Goal: Task Accomplishment & Management: Complete application form

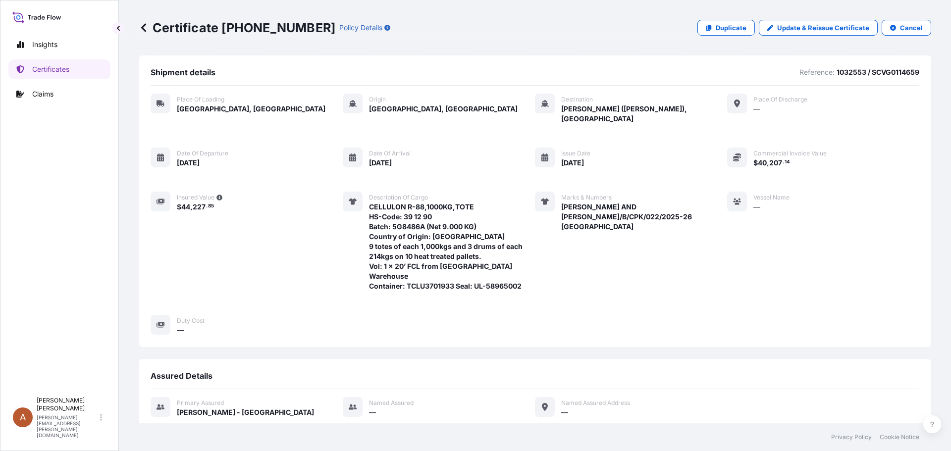
scroll to position [153, 0]
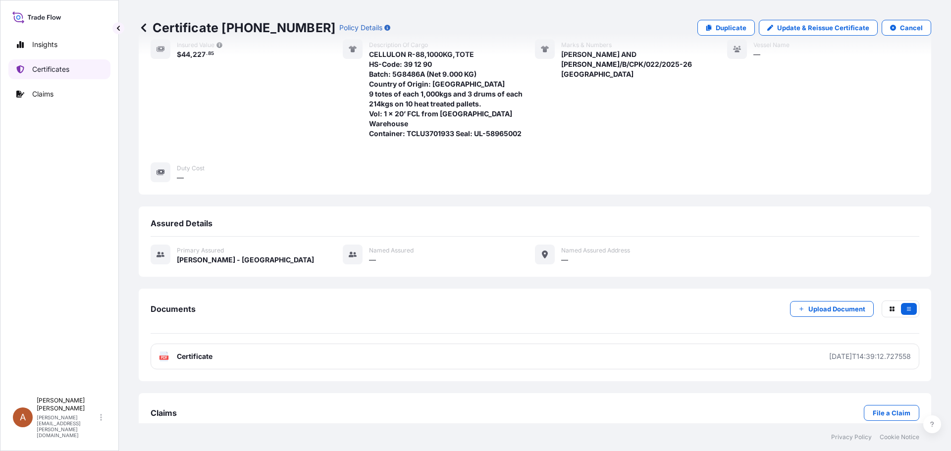
click at [37, 69] on p "Certificates" at bounding box center [50, 69] width 37 height 10
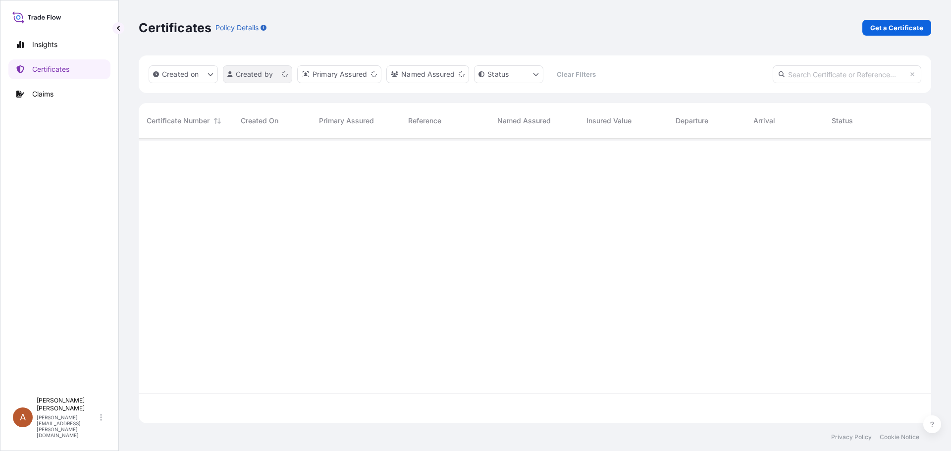
scroll to position [283, 785]
click at [897, 26] on p "Get a Certificate" at bounding box center [896, 28] width 53 height 10
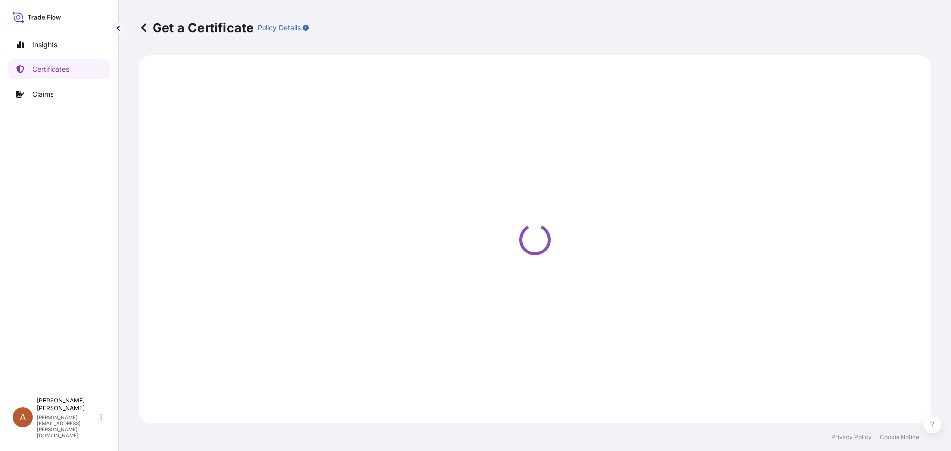
select select "Sea"
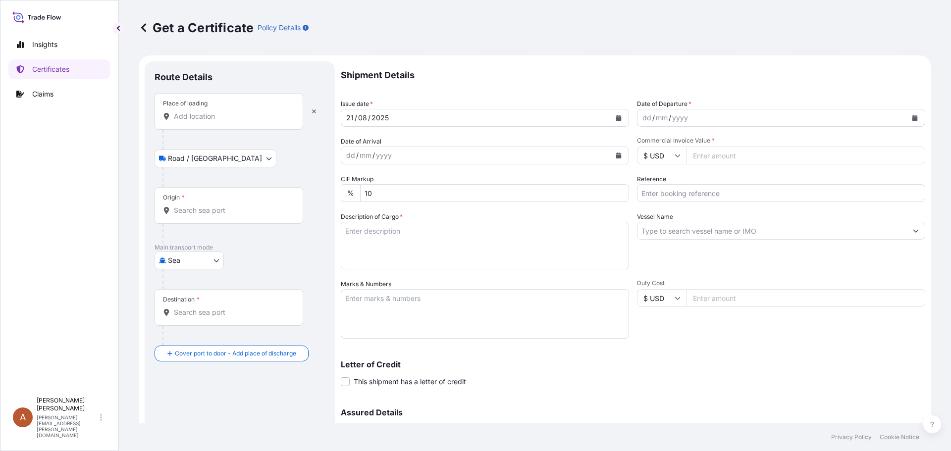
click at [184, 115] on input "Place of loading" at bounding box center [232, 116] width 117 height 10
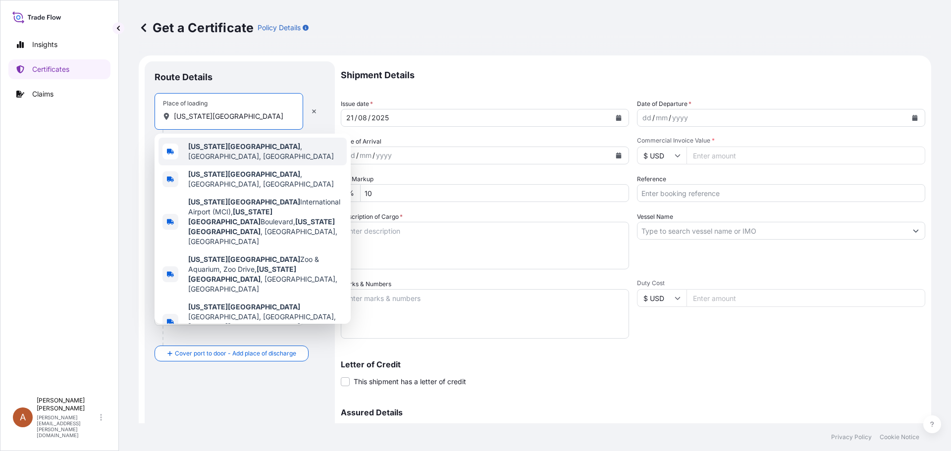
click at [196, 147] on b "[US_STATE][GEOGRAPHIC_DATA]" at bounding box center [244, 146] width 112 height 8
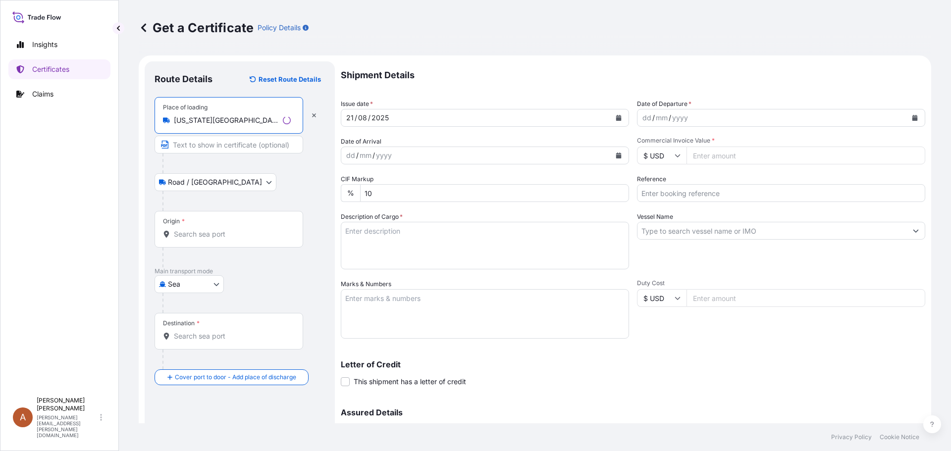
type input "[US_STATE][GEOGRAPHIC_DATA], [GEOGRAPHIC_DATA], [GEOGRAPHIC_DATA]"
click at [177, 233] on input "Origin *" at bounding box center [232, 234] width 117 height 10
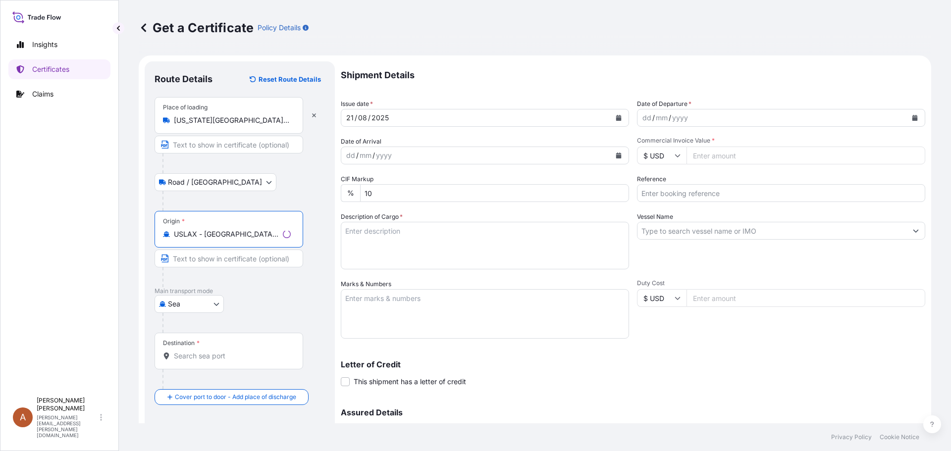
type input "USLAX - [GEOGRAPHIC_DATA], [GEOGRAPHIC_DATA]"
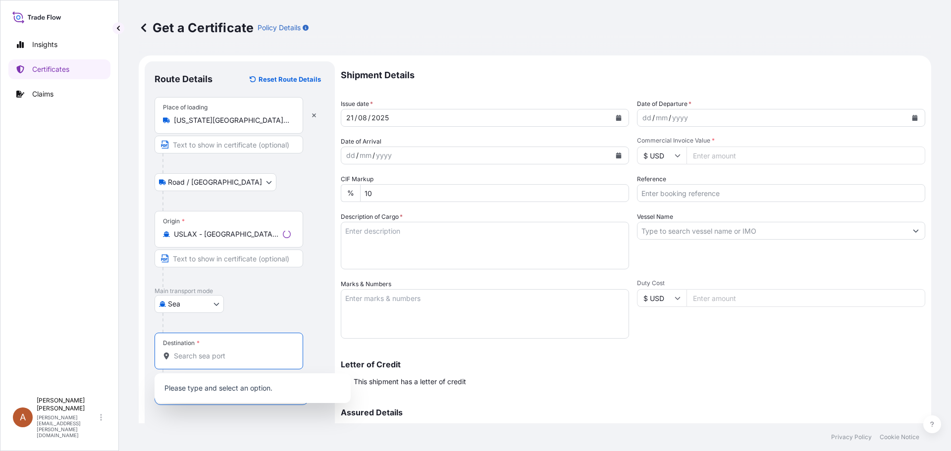
click at [191, 354] on input "Destination *" at bounding box center [232, 356] width 117 height 10
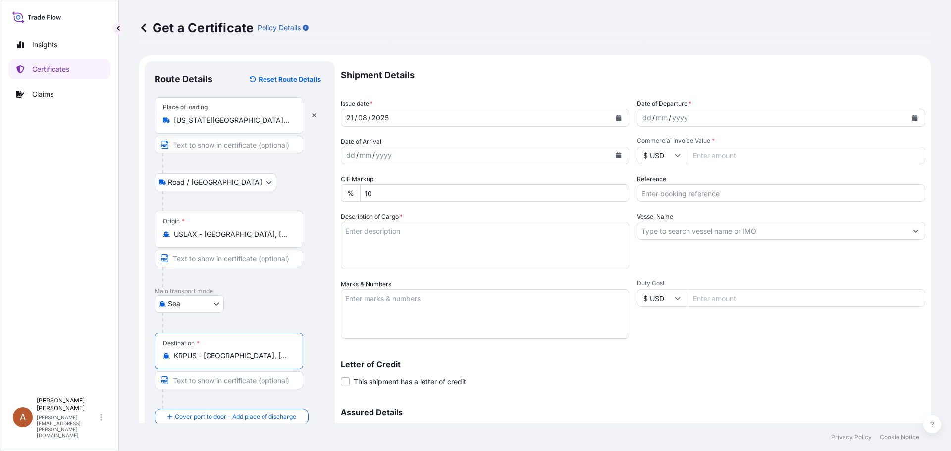
type input "KRPUS - [GEOGRAPHIC_DATA], [GEOGRAPHIC_DATA], [GEOGRAPHIC_DATA]"
drag, startPoint x: 642, startPoint y: 118, endPoint x: 644, endPoint y: 140, distance: 22.4
click at [642, 118] on div "dd" at bounding box center [646, 118] width 11 height 12
click at [701, 156] on input "Commercial Invoice Value *" at bounding box center [805, 156] width 239 height 18
click at [707, 158] on input "Commercial Invoice Value *" at bounding box center [805, 156] width 239 height 18
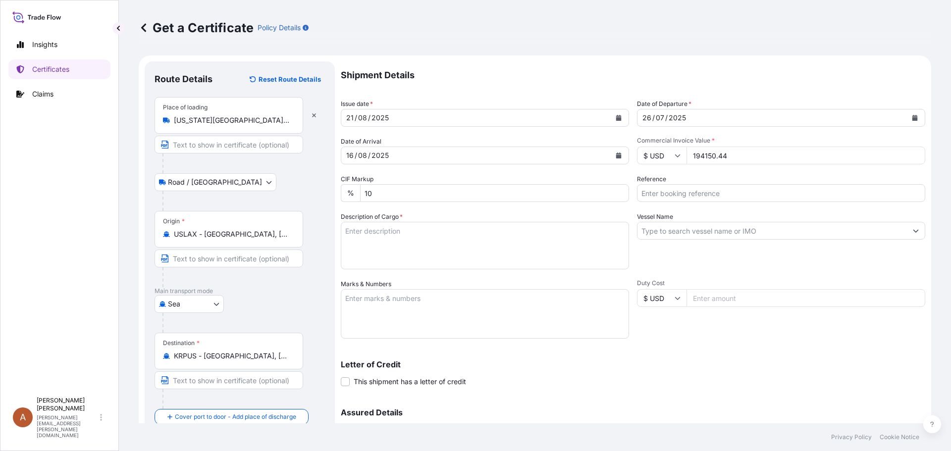
type input "194150.44"
click at [388, 228] on textarea "Description of Cargo *" at bounding box center [485, 246] width 288 height 48
click at [351, 231] on textarea "Description of Cargo *" at bounding box center [485, 246] width 288 height 48
paste textarea "KELCOGEL,20KG,BAG HS-Code: 39 13 90"
click at [405, 240] on textarea "KELCOGEL,20KG,BAG HS-Code: 39 13 90" at bounding box center [485, 246] width 288 height 48
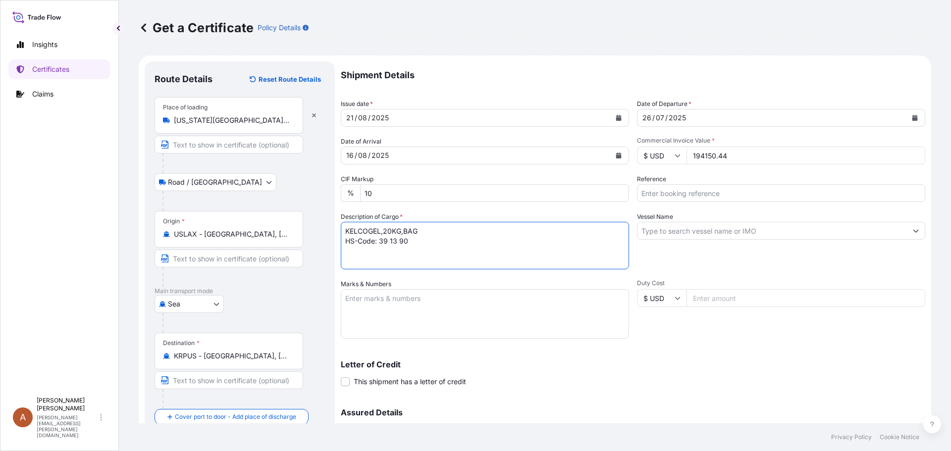
click at [409, 242] on textarea "KELCOGEL,20KG,BAG HS-Code: 39 13 90" at bounding box center [485, 246] width 288 height 48
paste textarea "KELTROL F,KTLF,25KG,BAG HS-Code: 39 13 90"
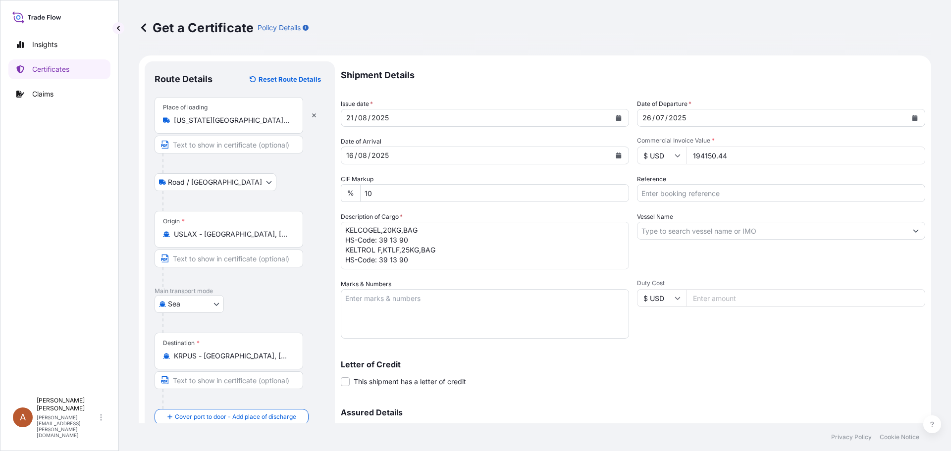
click at [350, 264] on textarea "KELCOGEL,20KG,BAG HS-Code: 39 13 90 KELTROL F,KTLF,25KG,BAG HS-Code: 39 13 90" at bounding box center [485, 246] width 288 height 48
paste textarea "69 bags of each 20kgs and 209 bags of each 25kgs on 8 plastic pallets Vol: 1 x …"
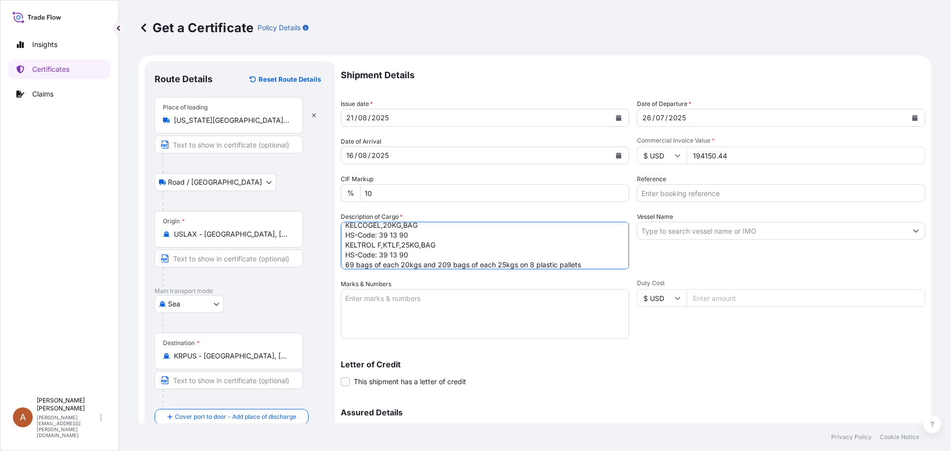
scroll to position [16, 0]
type textarea "KELCOGEL,20KG,BAG HS-Code: 39 13 90 KELTROL F,KTLF,25KG,BAG HS-Code: 39 13 90 6…"
click at [195, 122] on div "Text to show in the PDF certificate" at bounding box center [164, 123] width 108 height 18
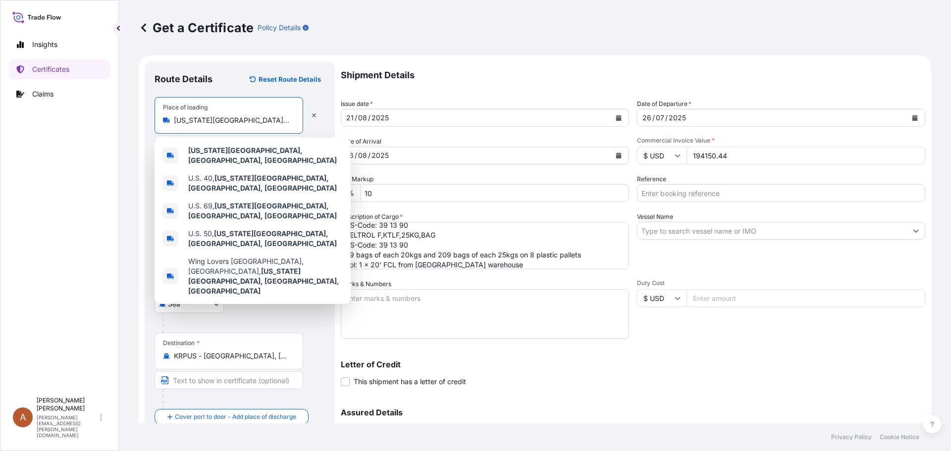
click at [246, 119] on input "[US_STATE][GEOGRAPHIC_DATA], [GEOGRAPHIC_DATA], [GEOGRAPHIC_DATA]" at bounding box center [232, 120] width 117 height 10
click at [245, 119] on input "[US_STATE][GEOGRAPHIC_DATA], [GEOGRAPHIC_DATA], [GEOGRAPHIC_DATA]" at bounding box center [232, 120] width 117 height 10
click at [251, 120] on input "[US_STATE][GEOGRAPHIC_DATA], [GEOGRAPHIC_DATA], [GEOGRAPHIC_DATA]" at bounding box center [232, 120] width 117 height 10
drag, startPoint x: 254, startPoint y: 118, endPoint x: 159, endPoint y: 118, distance: 94.6
click at [159, 118] on div "Place of loading [US_STATE][GEOGRAPHIC_DATA], [GEOGRAPHIC_DATA], [GEOGRAPHIC_DA…" at bounding box center [228, 115] width 149 height 37
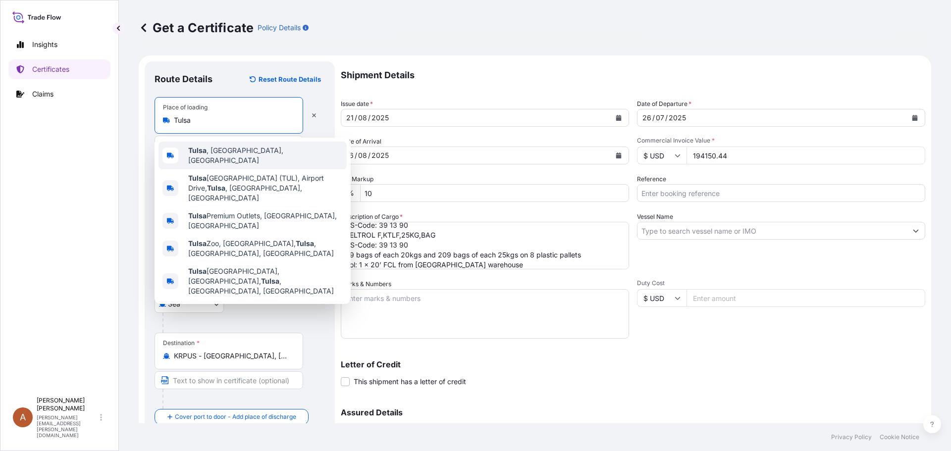
click at [200, 153] on b "Tulsa" at bounding box center [197, 150] width 18 height 8
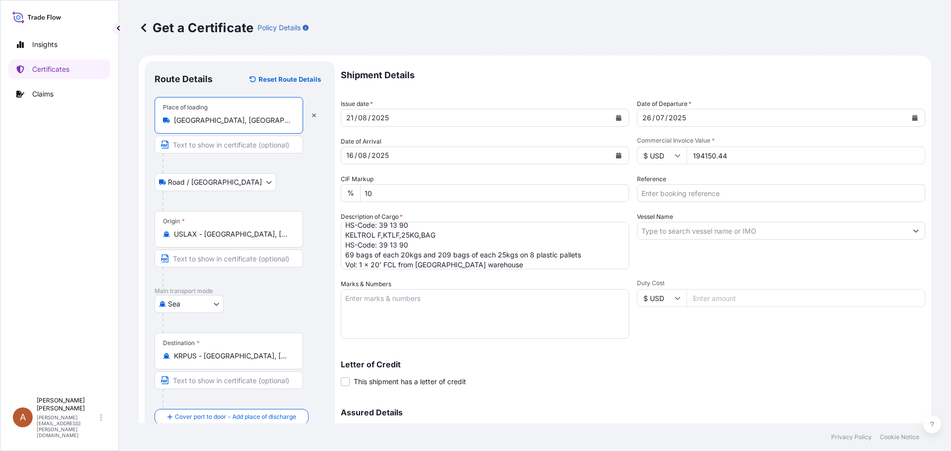
type input "[GEOGRAPHIC_DATA], [GEOGRAPHIC_DATA], [GEOGRAPHIC_DATA]"
click at [475, 266] on textarea "KELCOGEL,20KG,BAG HS-Code: 39 13 90 KELTROL F,KTLF,25KG,BAG HS-Code: 39 13 90 6…" at bounding box center [485, 246] width 288 height 48
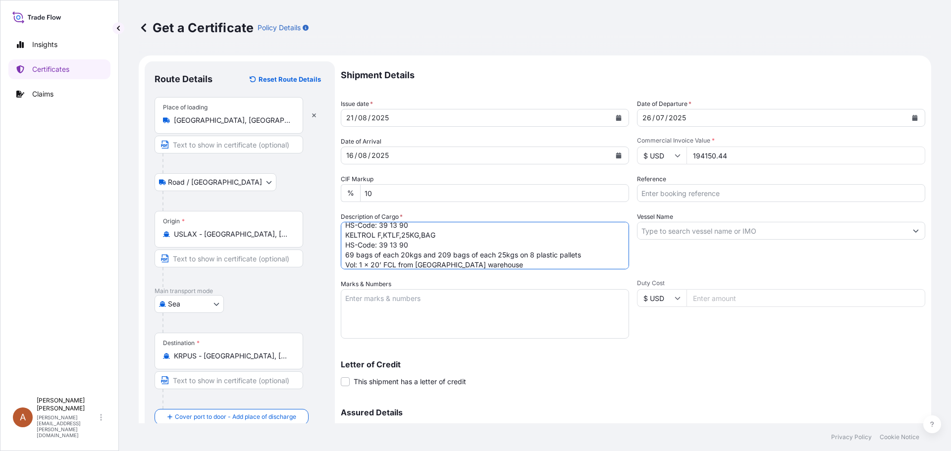
scroll to position [26, 0]
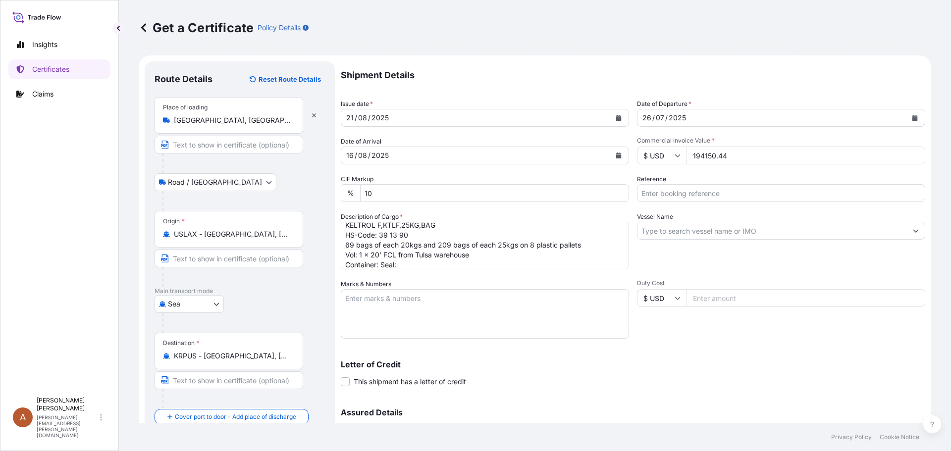
click at [380, 265] on textarea "KELCOGEL,20KG,BAG HS-Code: 39 13 90 KELTROL F,KTLF,25KG,BAG HS-Code: 39 13 90 6…" at bounding box center [485, 246] width 288 height 48
click at [453, 263] on textarea "KELCOGEL,20KG,BAG HS-Code: 39 13 90 KELTROL F,KTLF,25KG,BAG HS-Code: 39 13 90 6…" at bounding box center [485, 246] width 288 height 48
type textarea "KELCOGEL,20KG,BAG HS-Code: 39 13 90 KELTROL F,KTLF,25KG,BAG HS-Code: 39 13 90 6…"
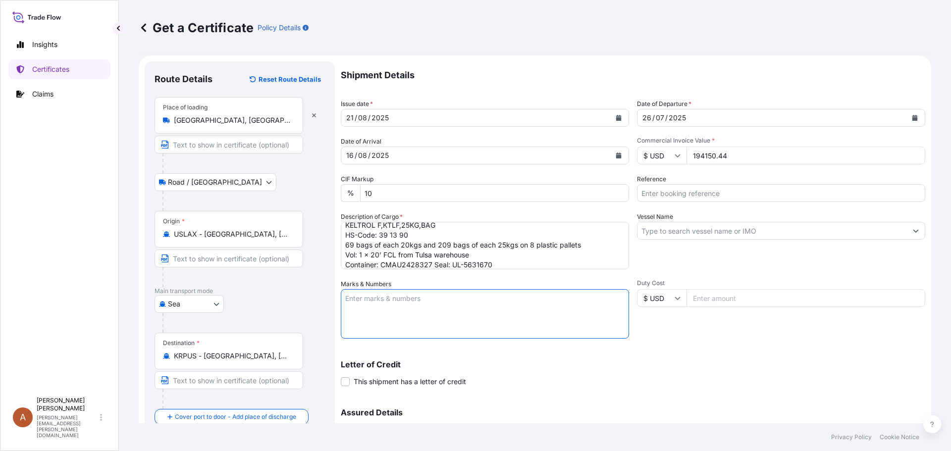
click at [666, 233] on input "Vessel Name" at bounding box center [771, 231] width 269 height 18
click at [651, 225] on input "Vessel Name" at bounding box center [771, 231] width 269 height 18
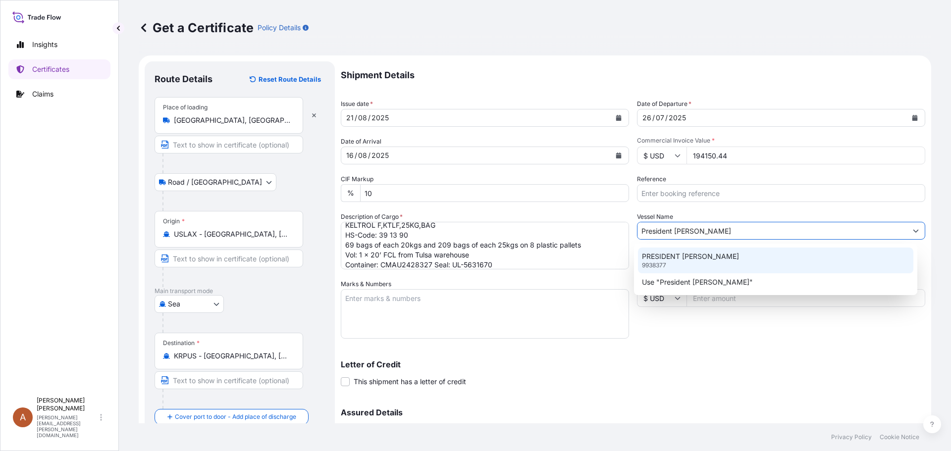
click at [674, 256] on p "PRESIDENT [PERSON_NAME]" at bounding box center [690, 257] width 97 height 10
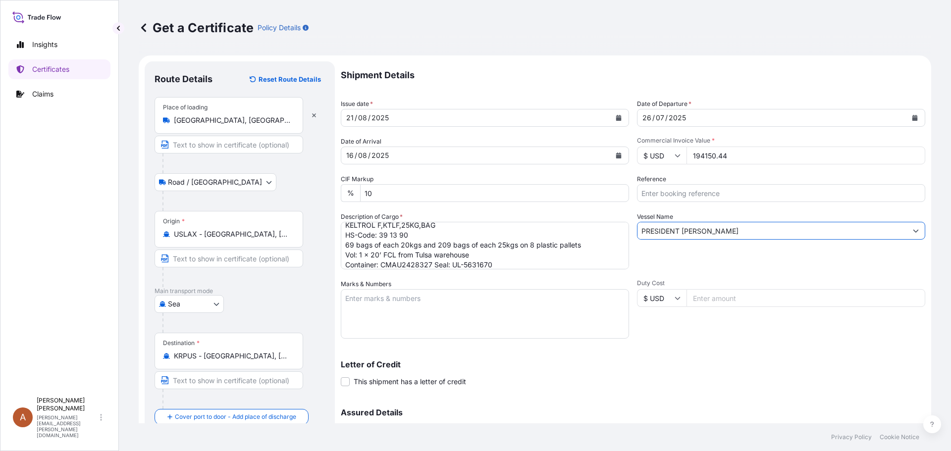
type input "PRESIDENT [PERSON_NAME]"
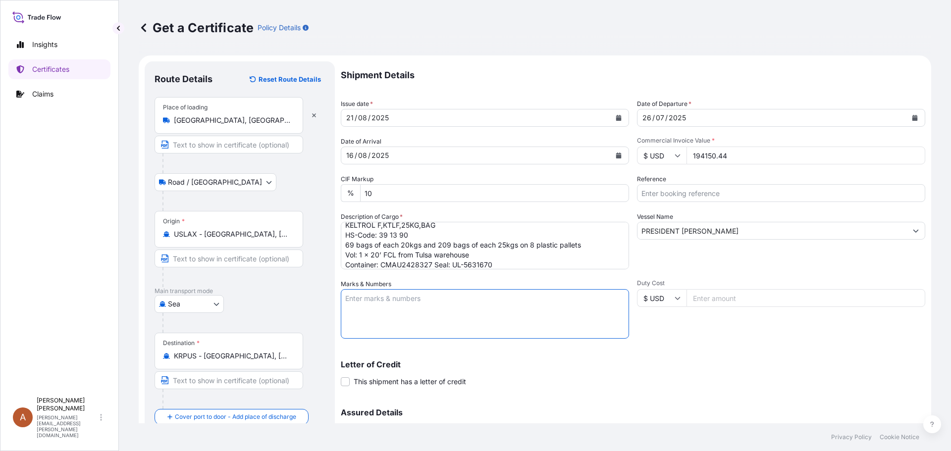
click at [400, 299] on textarea "Marks & Numbers" at bounding box center [485, 314] width 288 height 50
click at [383, 302] on textarea "Marks & Numbers" at bounding box center [485, 314] width 288 height 50
paste textarea "JUPITER INTERNATIONAL CO., LTD PO#Bio-2504-13 [GEOGRAPHIC_DATA], [GEOGRAPHIC_DA…"
type textarea "JUPITER INTERNATIONAL CO., LTD PO#Bio-2504-13 [GEOGRAPHIC_DATA], [GEOGRAPHIC_DA…"
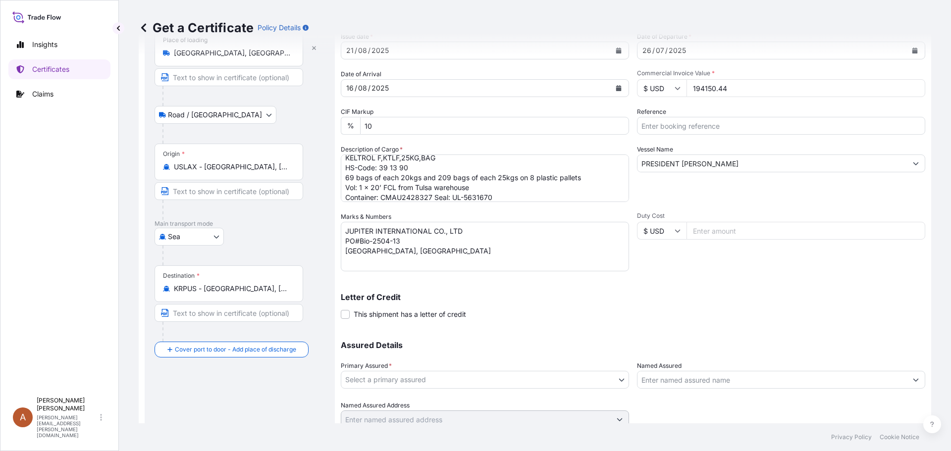
scroll to position [106, 0]
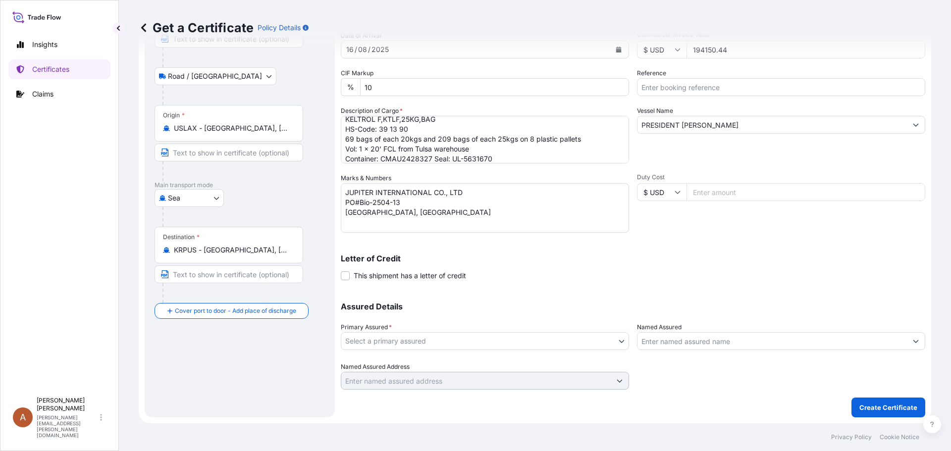
click at [439, 344] on body "Insights Certificates Claims A Alicia Pye-miller [EMAIL_ADDRESS][PERSON_NAME][D…" at bounding box center [475, 225] width 951 height 451
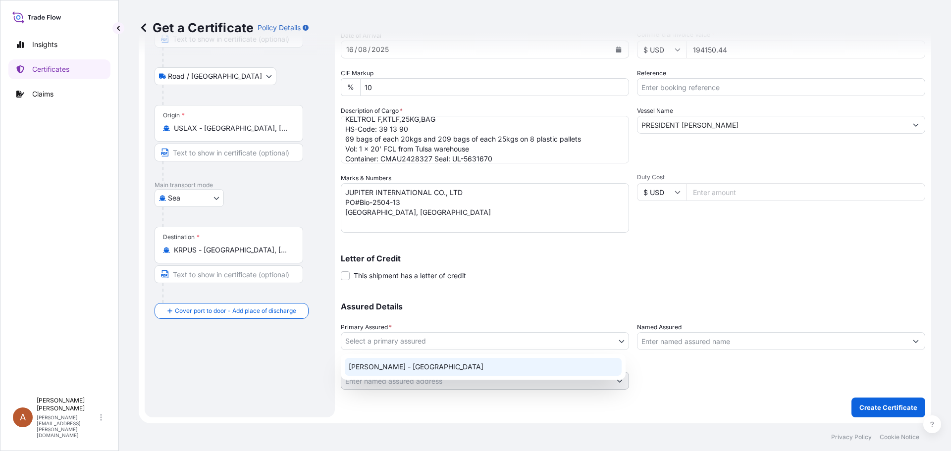
click at [403, 362] on div "[PERSON_NAME] - [GEOGRAPHIC_DATA]" at bounding box center [483, 367] width 277 height 18
select select "31650"
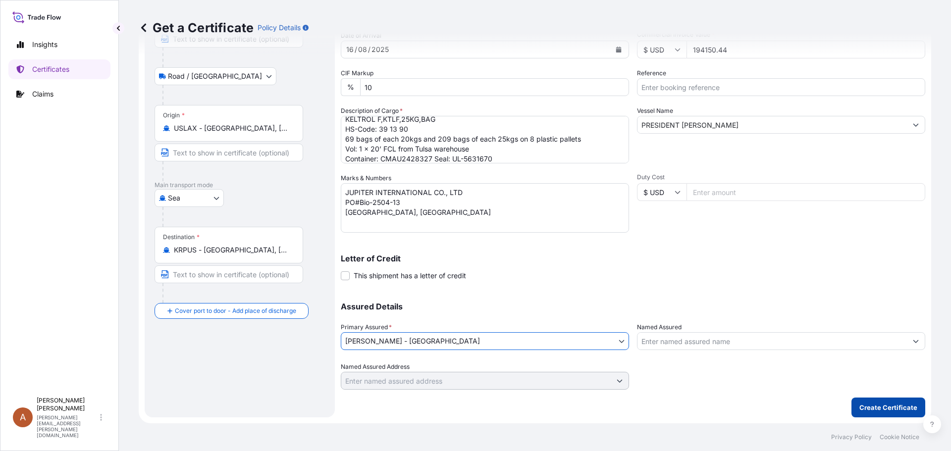
click at [870, 411] on p "Create Certificate" at bounding box center [888, 408] width 58 height 10
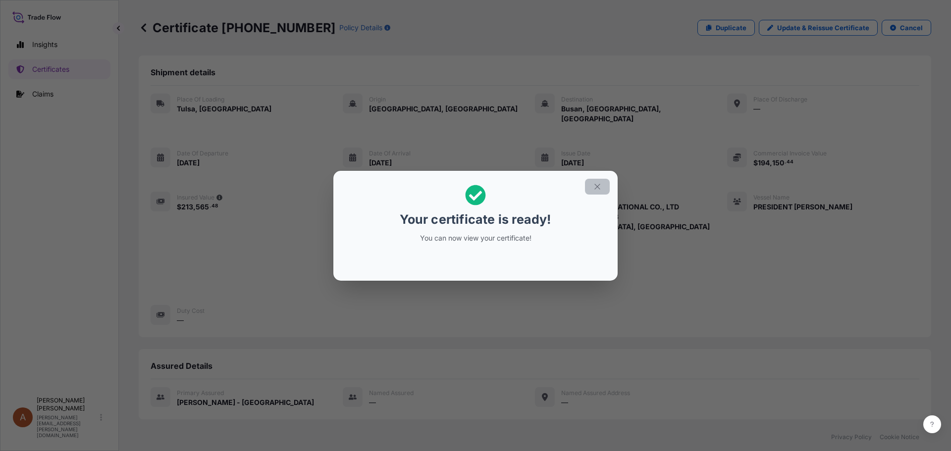
click at [597, 188] on icon "button" at bounding box center [597, 186] width 9 height 9
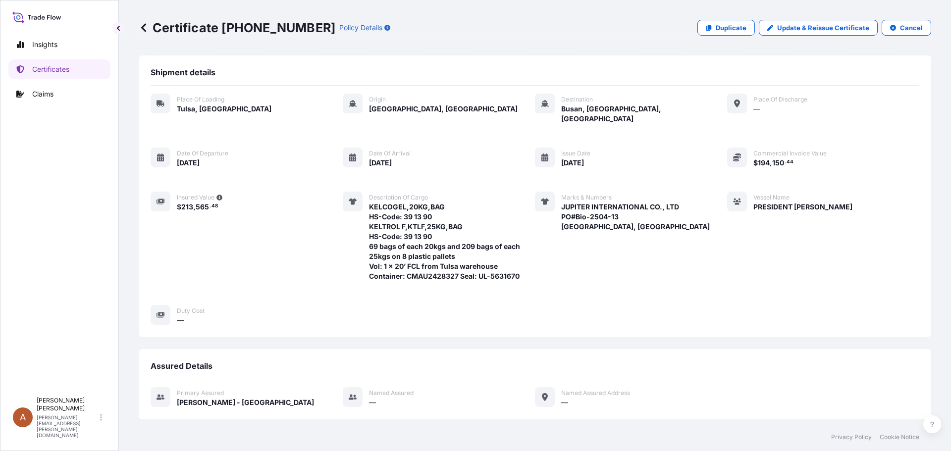
scroll to position [153, 0]
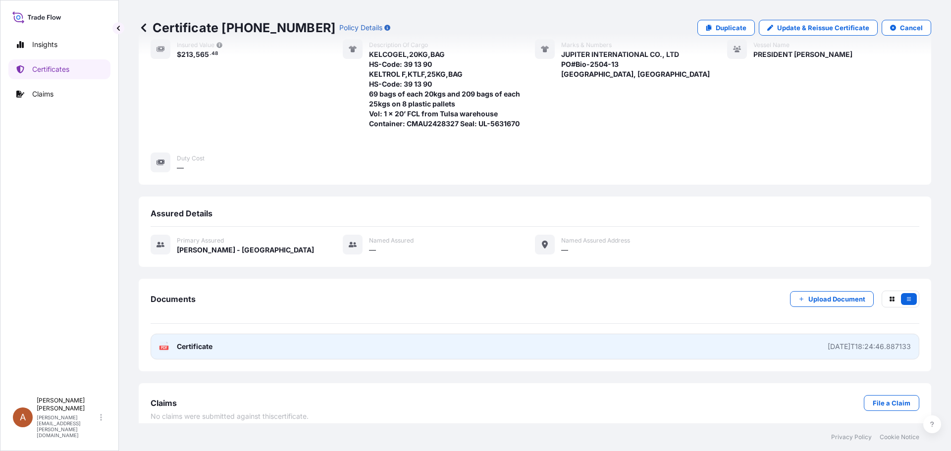
click at [386, 339] on link "PDF Certificate [DATE]T18:24:46.887133" at bounding box center [535, 347] width 768 height 26
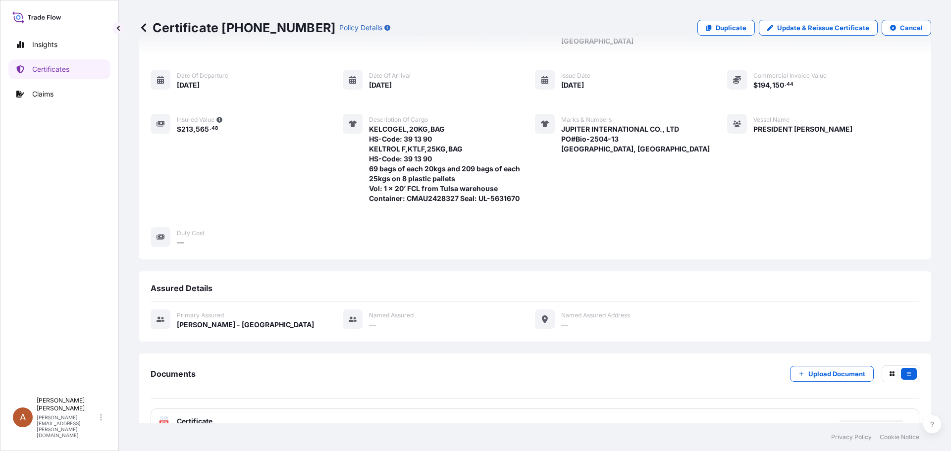
scroll to position [0, 0]
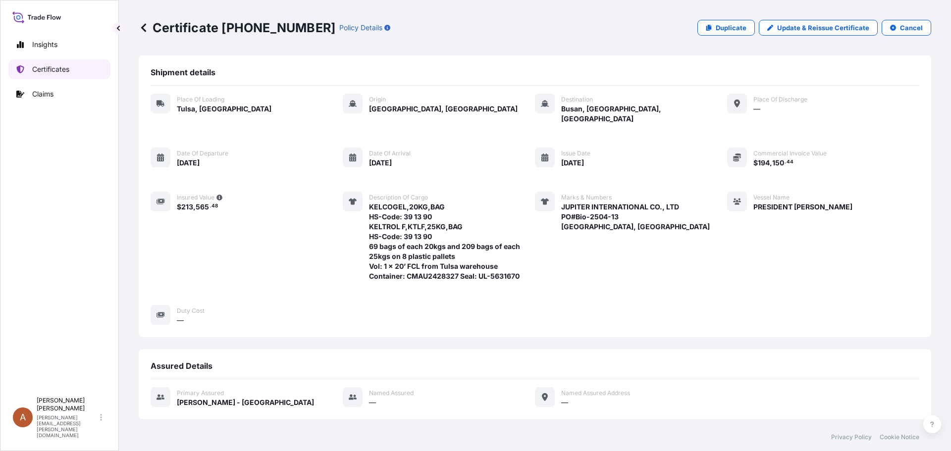
click at [57, 69] on p "Certificates" at bounding box center [50, 69] width 37 height 10
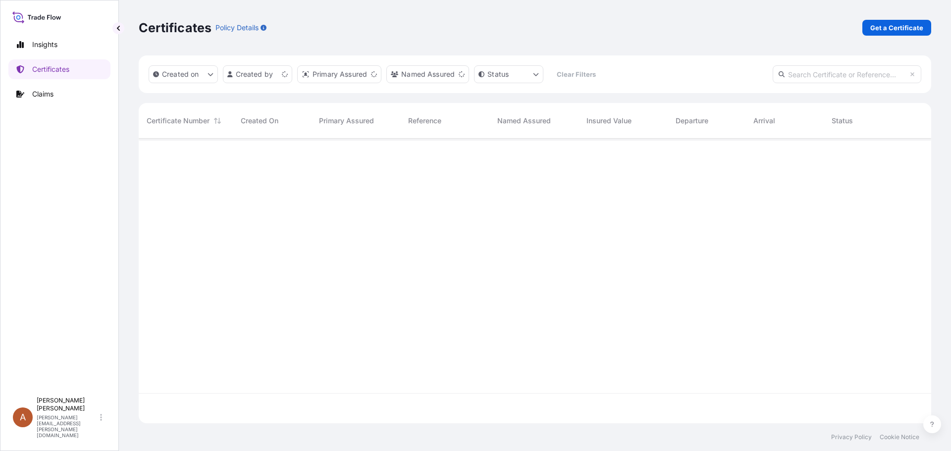
scroll to position [283, 785]
click at [895, 29] on p "Get a Certificate" at bounding box center [896, 28] width 53 height 10
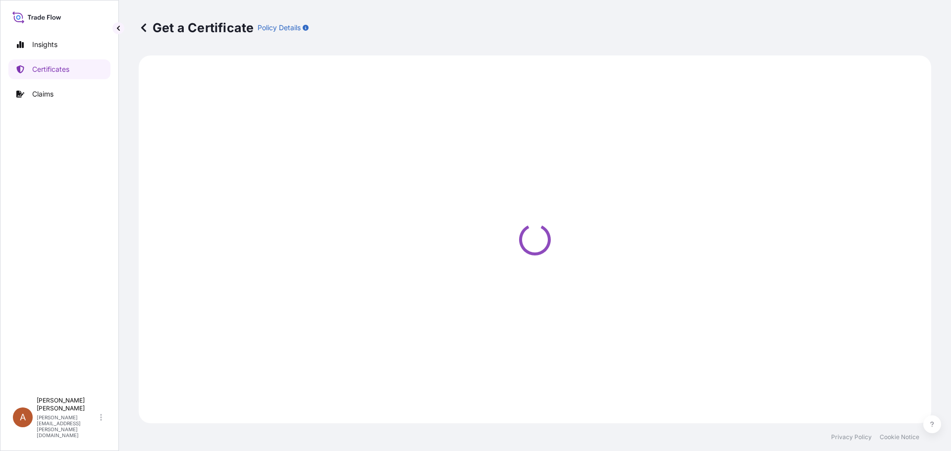
select select "Sea"
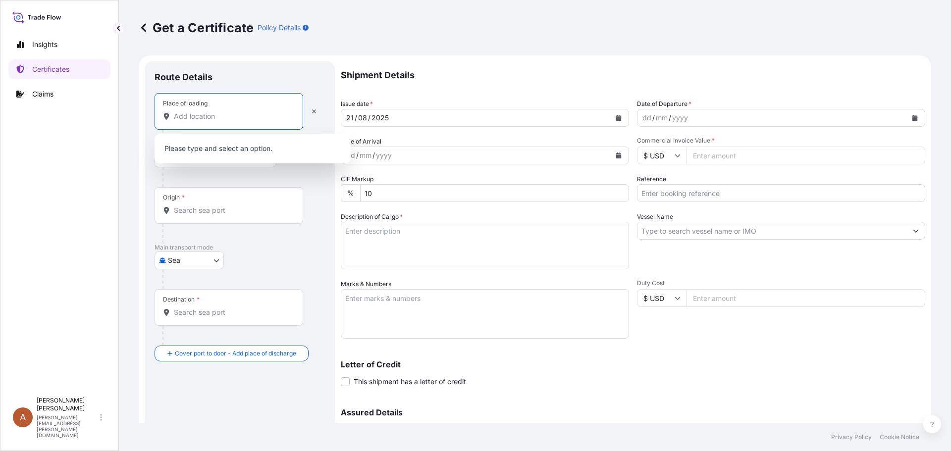
click at [190, 121] on input "Place of loading" at bounding box center [232, 116] width 117 height 10
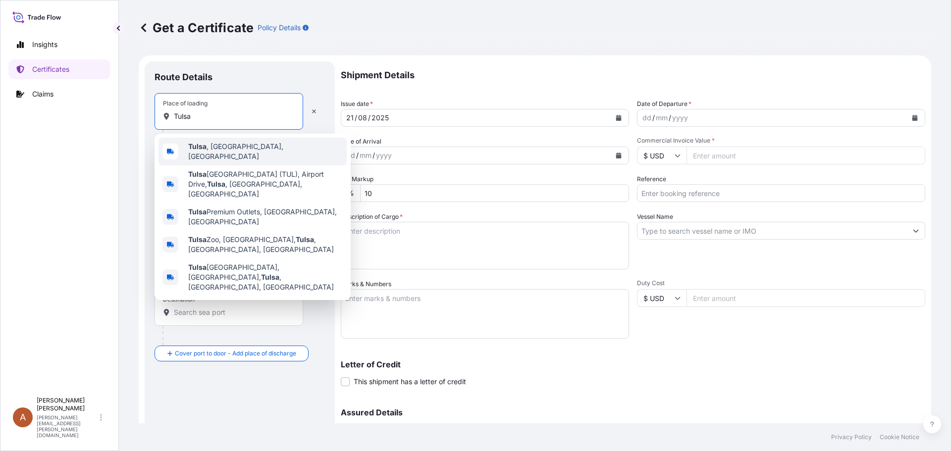
click at [214, 151] on span "[GEOGRAPHIC_DATA] , [GEOGRAPHIC_DATA], [GEOGRAPHIC_DATA]" at bounding box center [265, 152] width 154 height 20
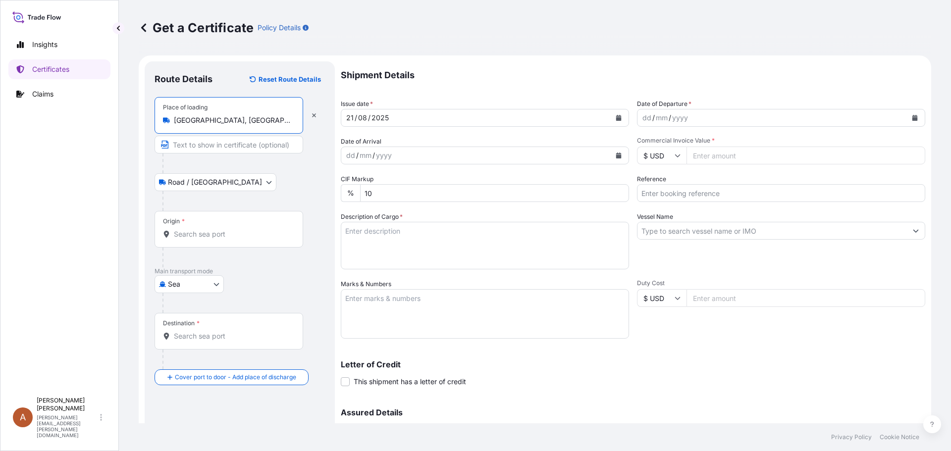
type input "[GEOGRAPHIC_DATA], [GEOGRAPHIC_DATA], [GEOGRAPHIC_DATA]"
click at [183, 235] on input "Origin *" at bounding box center [232, 234] width 117 height 10
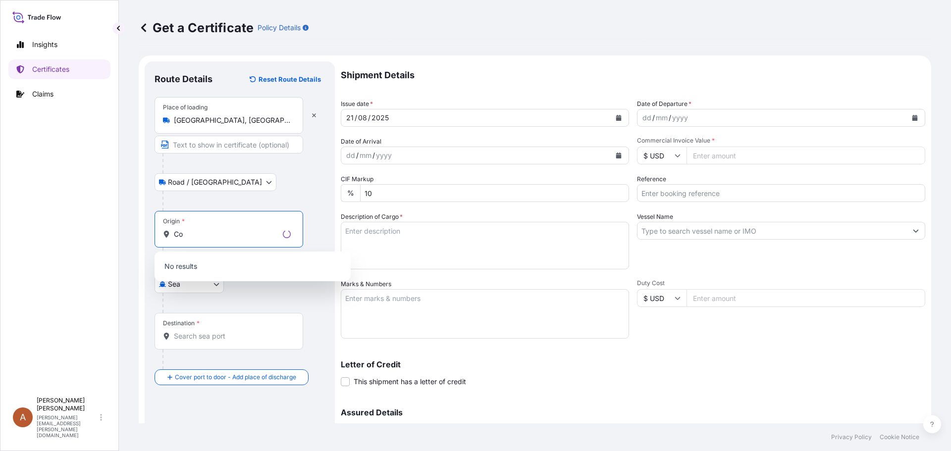
type input "C"
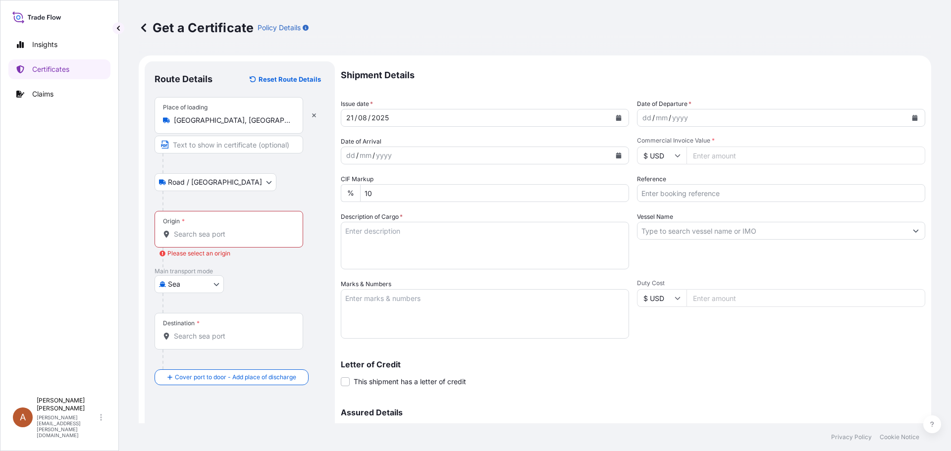
click at [185, 239] on input "Origin * Please select an origin" at bounding box center [232, 234] width 117 height 10
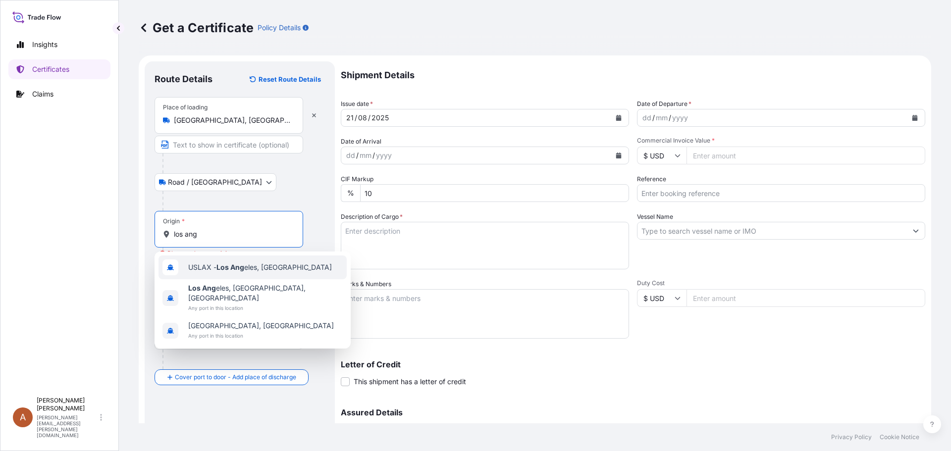
click at [204, 270] on span "USLAX - Los Ang eles, [GEOGRAPHIC_DATA]" at bounding box center [260, 267] width 144 height 10
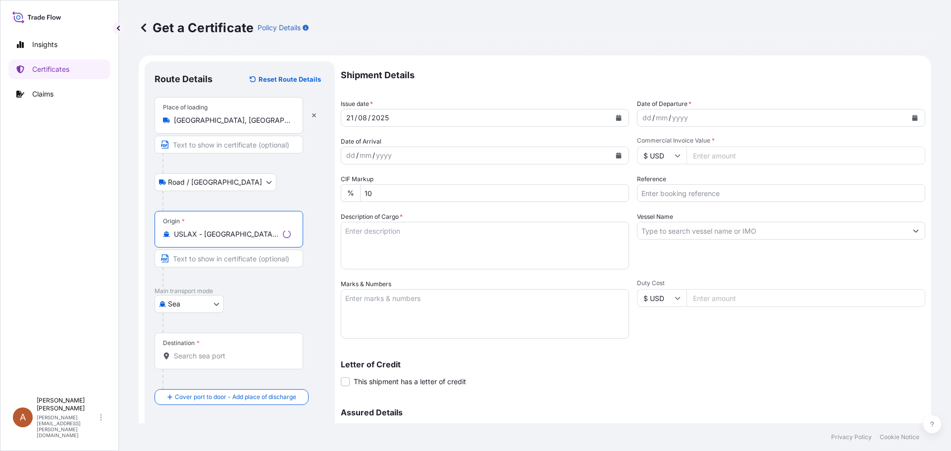
type input "USLAX - [GEOGRAPHIC_DATA], [GEOGRAPHIC_DATA]"
click at [184, 357] on input "Destination *" at bounding box center [232, 356] width 117 height 10
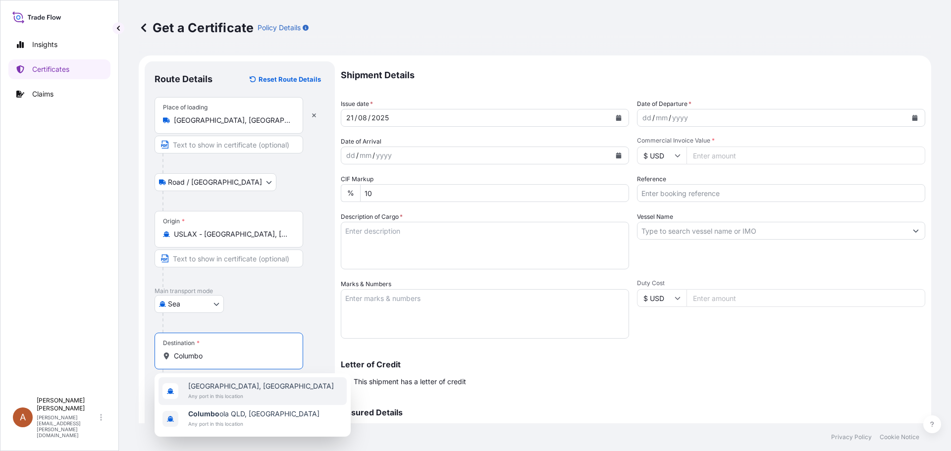
click at [216, 382] on span "[GEOGRAPHIC_DATA], [GEOGRAPHIC_DATA]" at bounding box center [261, 386] width 146 height 10
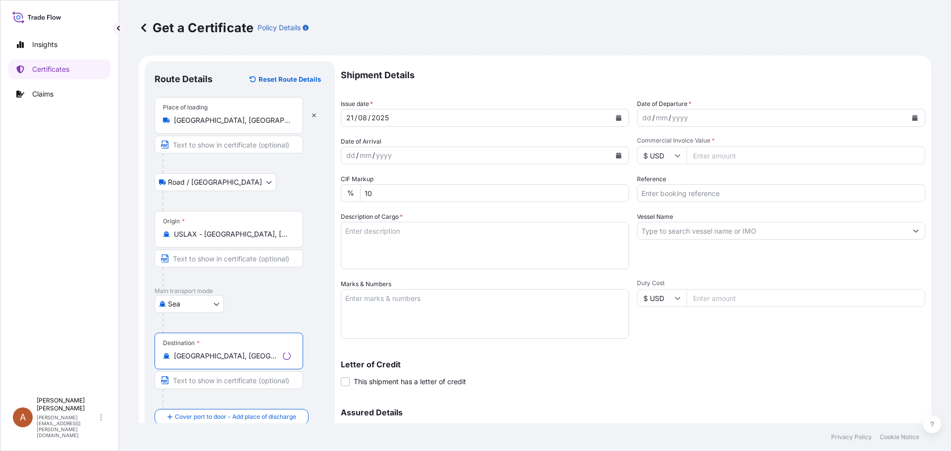
type input "[GEOGRAPHIC_DATA], [GEOGRAPHIC_DATA]"
click at [641, 113] on div "dd" at bounding box center [646, 118] width 11 height 12
click at [689, 153] on input "Commercial Invoice Value *" at bounding box center [805, 156] width 239 height 18
type input "9024.00"
click at [647, 190] on input "Reference" at bounding box center [781, 193] width 288 height 18
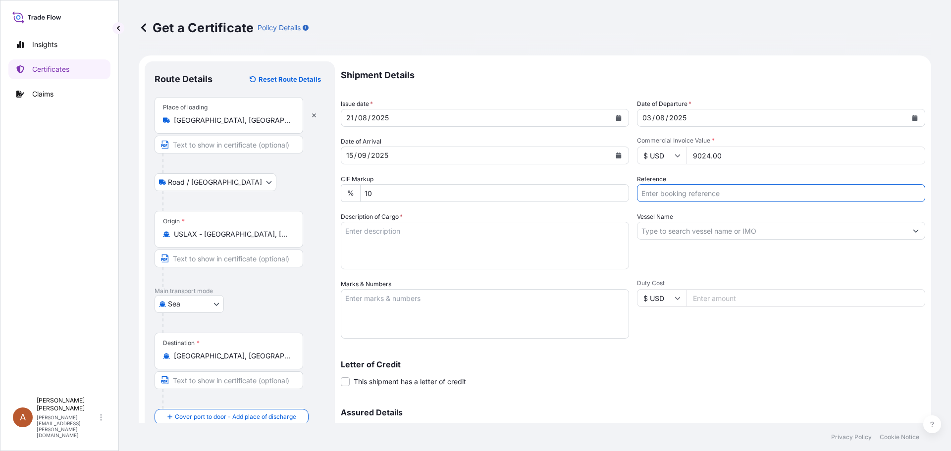
click at [642, 191] on input "Reference" at bounding box center [781, 193] width 288 height 18
type input "1032822 / SCVG0114477"
click at [377, 234] on textarea "Description of Cargo *" at bounding box center [485, 246] width 288 height 48
paste textarea "KELCOGEL DFA [E],20KG,BAG HS-Code: 3913 90"
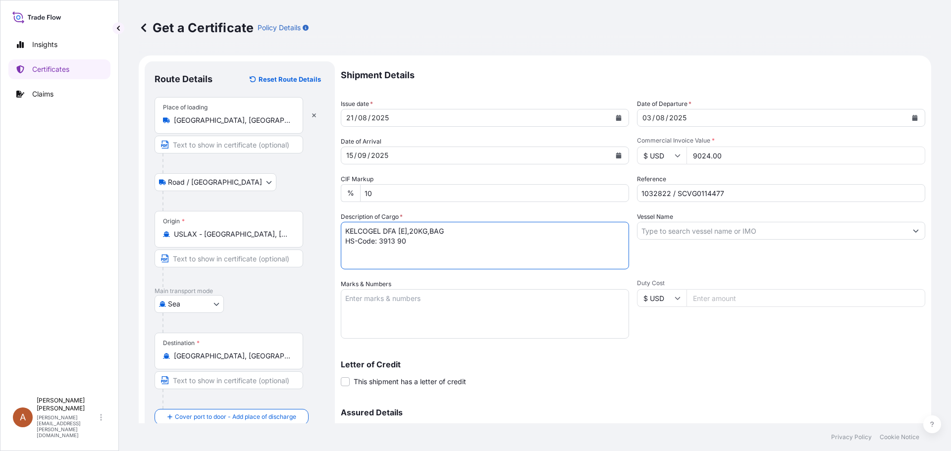
click at [352, 252] on textarea "KELCOGEL DFA [E],20KG,BAG HS-Code: 3913 90" at bounding box center [485, 246] width 288 height 48
paste textarea "KELCOGEL DFA [E],20KG,BAG HS-Code: 39 13 90"
drag, startPoint x: 415, startPoint y: 260, endPoint x: 342, endPoint y: 253, distance: 74.1
click at [342, 253] on textarea "KELCOGEL DFA [E],20KG,BAG HS-Code: 3913 90 KELCOGEL DFA [E],20KG,BAG HS-Code: 3…" at bounding box center [485, 246] width 288 height 48
click at [408, 244] on textarea "KELCOGEL DFA [E],20KG,BAG HS-Code: 3913 90" at bounding box center [485, 246] width 288 height 48
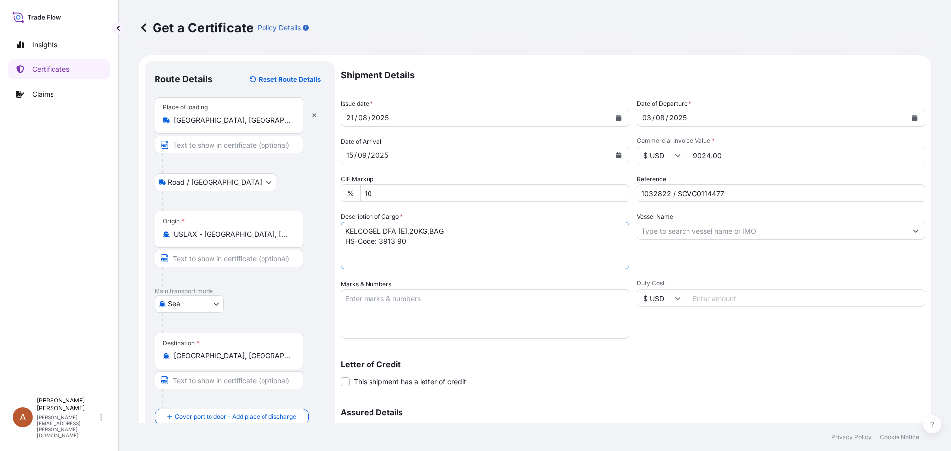
paste textarea "5 bags of each 20kgs on 1 heated pallet. VOL: 12.05 CFT (0.34 CBM) / LCL from […"
click at [384, 265] on textarea "KELCOGEL DFA [E],20KG,BAG HS-Code: 3913 90 5 bags of each 20kgs on 1 heated pal…" at bounding box center [485, 246] width 288 height 48
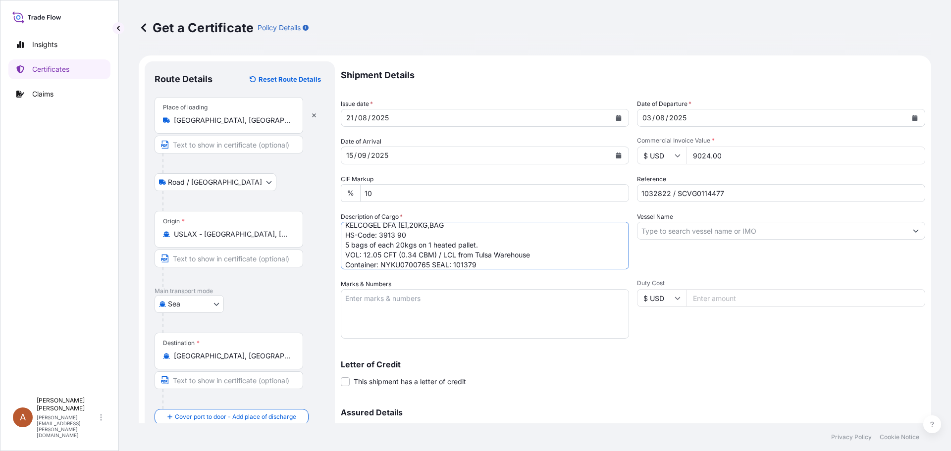
type textarea "KELCOGEL DFA [E],20KG,BAG HS-Code: 3913 90 5 bags of each 20kgs on 1 heated pal…"
click at [650, 227] on input "Vessel Name" at bounding box center [771, 231] width 269 height 18
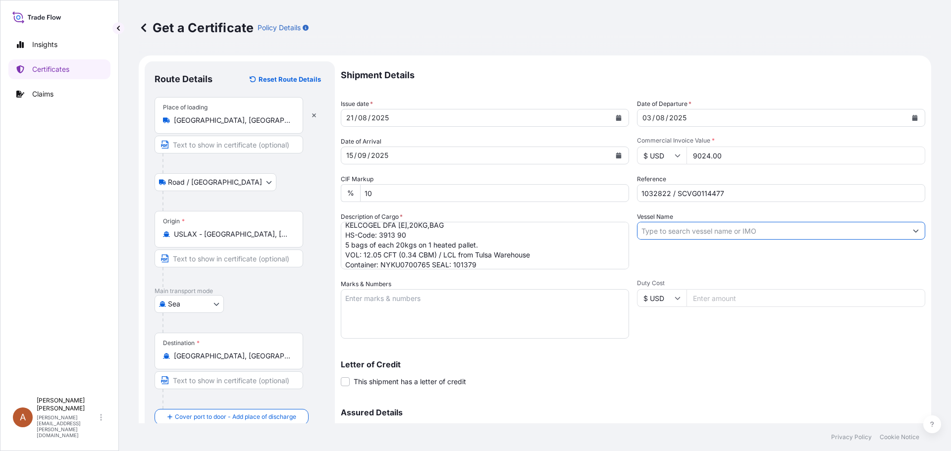
paste input "ONE [GEOGRAPHIC_DATA]"
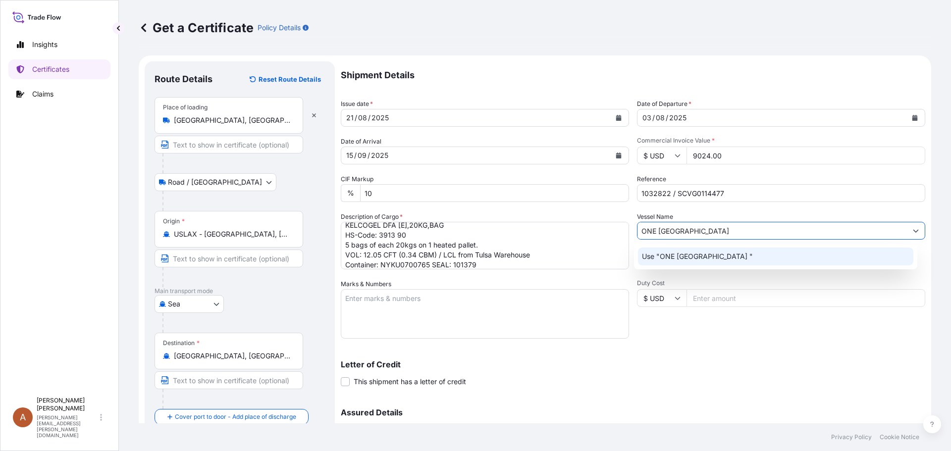
click at [715, 232] on input "ONE [GEOGRAPHIC_DATA]" at bounding box center [771, 231] width 269 height 18
click at [710, 232] on input "ONE [GEOGRAPHIC_DATA]" at bounding box center [771, 231] width 269 height 18
click at [678, 255] on p "Use "ONE [GEOGRAPHIC_DATA] "" at bounding box center [697, 257] width 111 height 10
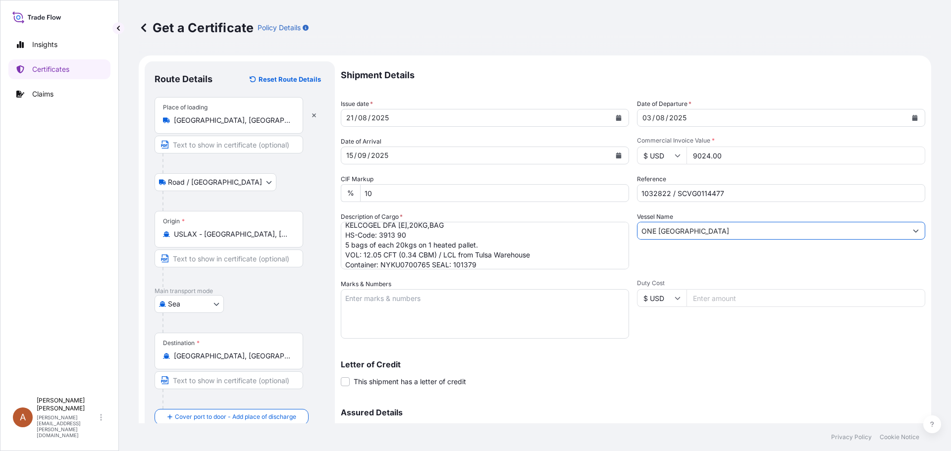
type input "ONE [GEOGRAPHIC_DATA]"
click at [665, 258] on div "Vessel Name ONE [GEOGRAPHIC_DATA]" at bounding box center [781, 240] width 288 height 57
click at [374, 312] on textarea "Marks & Numbers" at bounding box center [485, 314] width 288 height 50
click at [411, 297] on textarea "Marks & Numbers" at bounding box center [485, 314] width 288 height 50
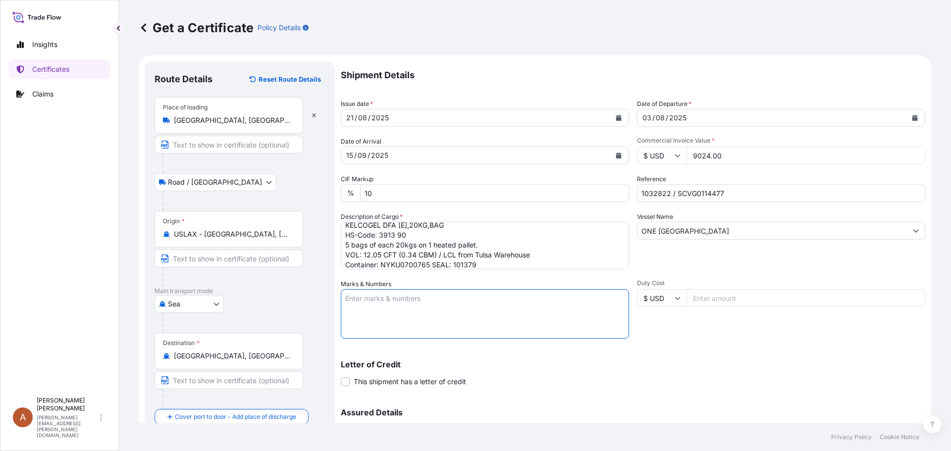
paste textarea "Silvermill Natural beverages Pvt Ltd [STREET_ADDRESS] R16718"
type textarea "Silvermill Natural beverages Pvt Ltd [STREET_ADDRESS] R16718"
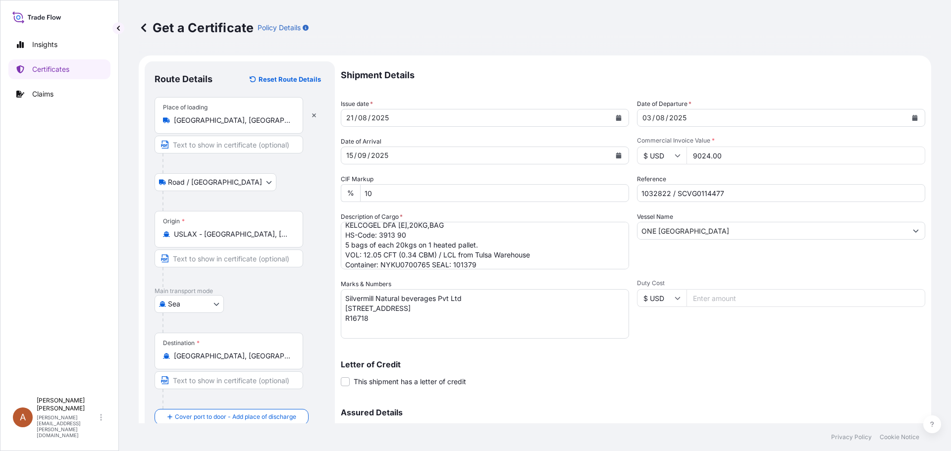
scroll to position [9, 0]
click at [548, 376] on div "Letter of Credit This shipment has a letter of credit Letter of credit * Letter…" at bounding box center [633, 373] width 584 height 26
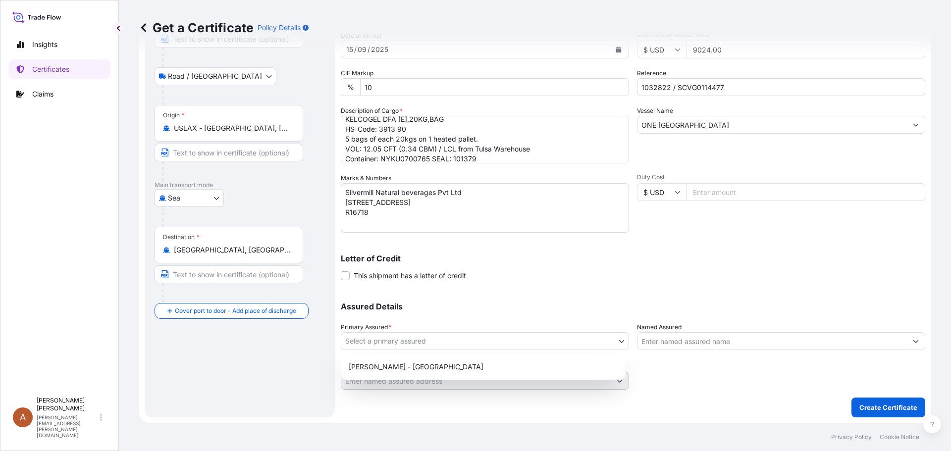
click at [380, 335] on body "Insights Certificates Claims A Alicia Pye-miller [EMAIL_ADDRESS][PERSON_NAME][D…" at bounding box center [475, 225] width 951 height 451
click at [368, 370] on div "[PERSON_NAME] - [GEOGRAPHIC_DATA]" at bounding box center [483, 367] width 277 height 18
select select "31650"
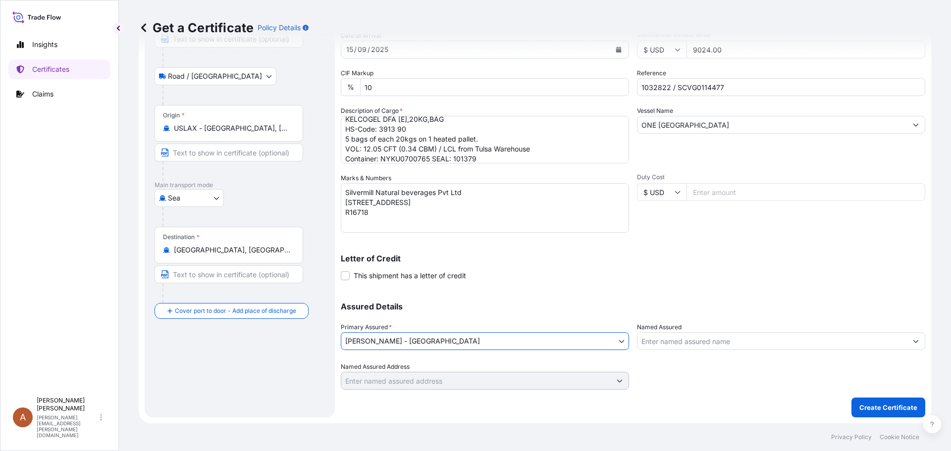
drag, startPoint x: 754, startPoint y: 384, endPoint x: 794, endPoint y: 394, distance: 41.8
click at [756, 385] on div at bounding box center [781, 376] width 288 height 28
click at [892, 409] on p "Create Certificate" at bounding box center [888, 408] width 58 height 10
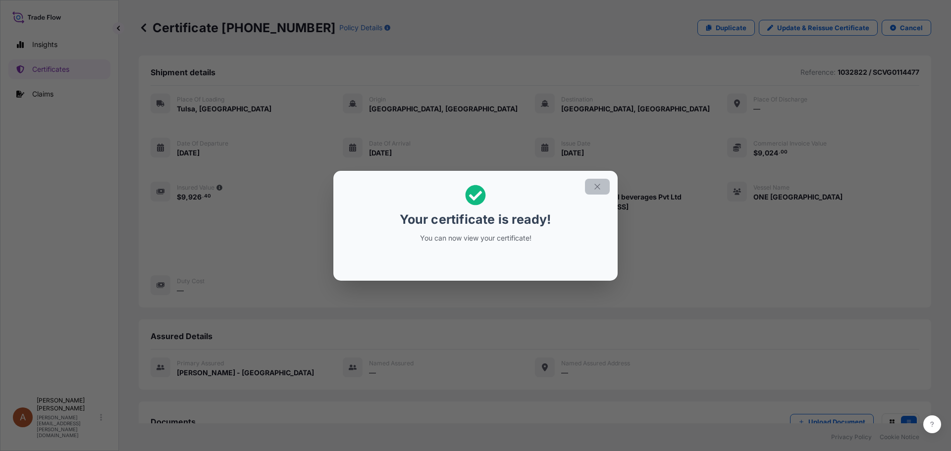
click at [596, 187] on icon "button" at bounding box center [597, 186] width 9 height 9
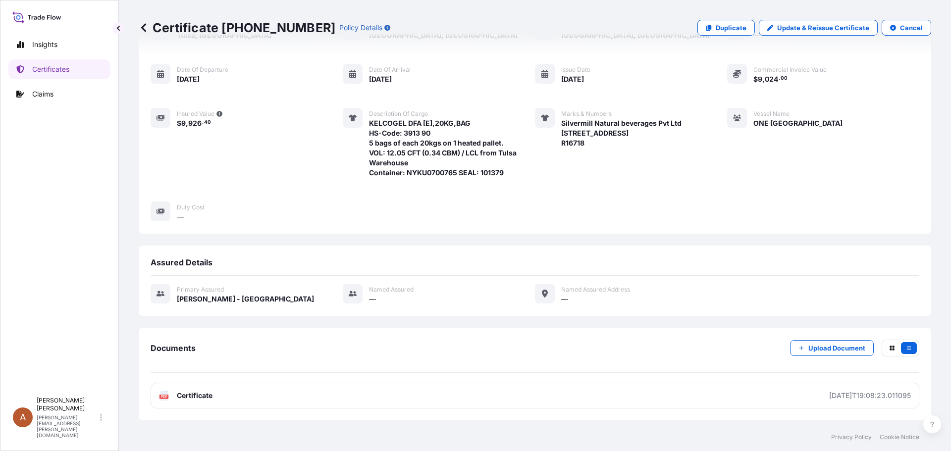
scroll to position [133, 0]
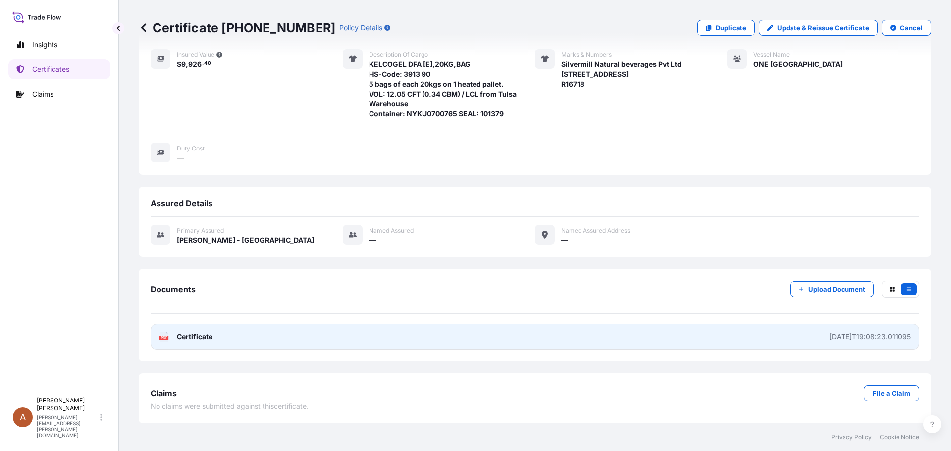
click at [191, 328] on link "PDF Certificate [DATE]T19:08:23.011095" at bounding box center [535, 337] width 768 height 26
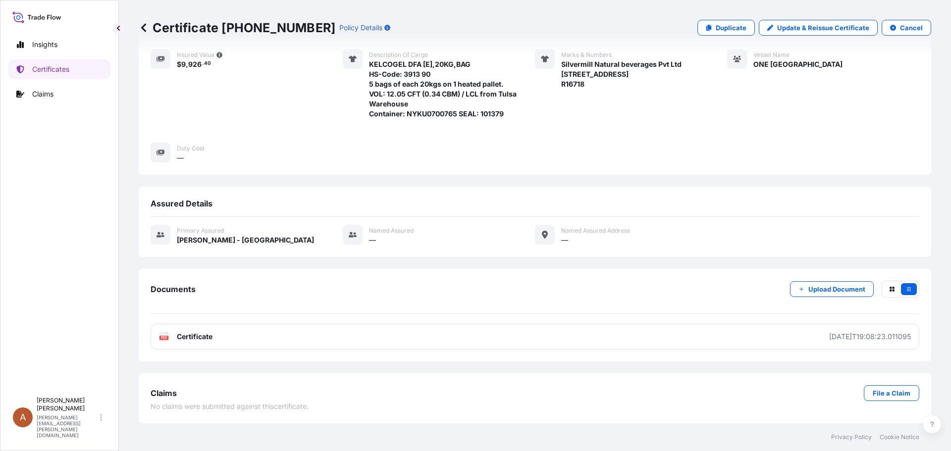
scroll to position [0, 0]
